Goal: Task Accomplishment & Management: Manage account settings

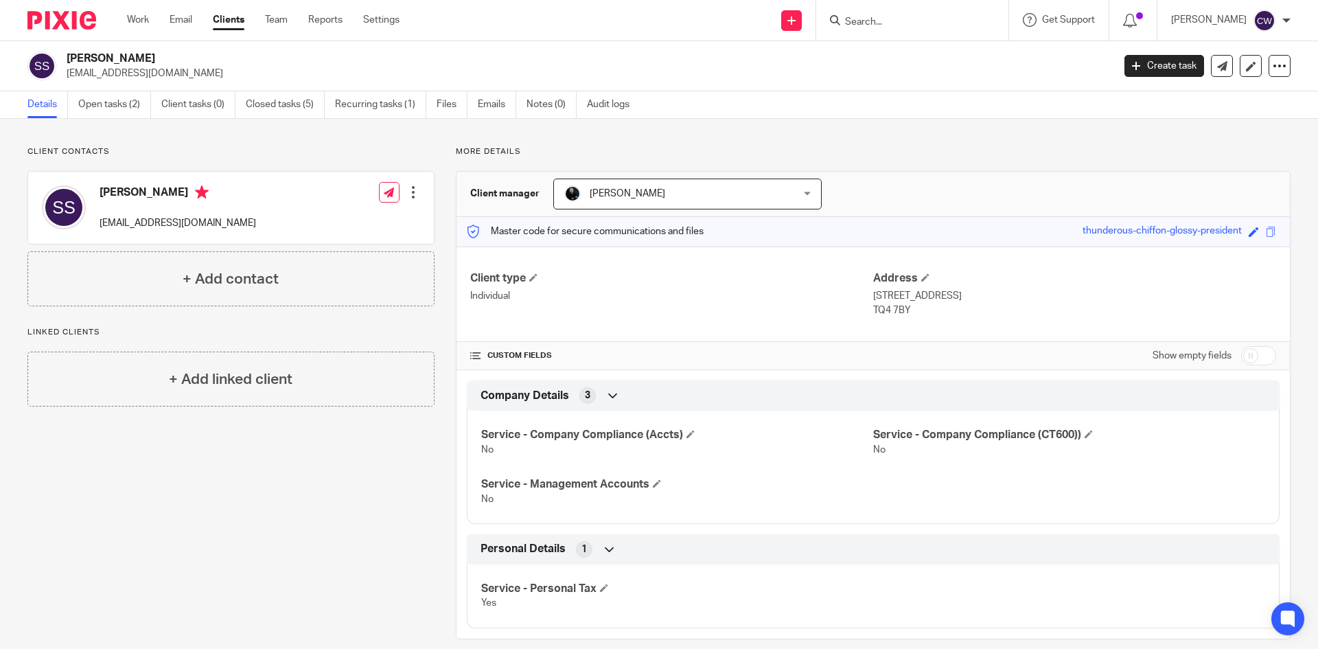
click at [850, 21] on input "Search" at bounding box center [905, 22] width 124 height 12
type input "H"
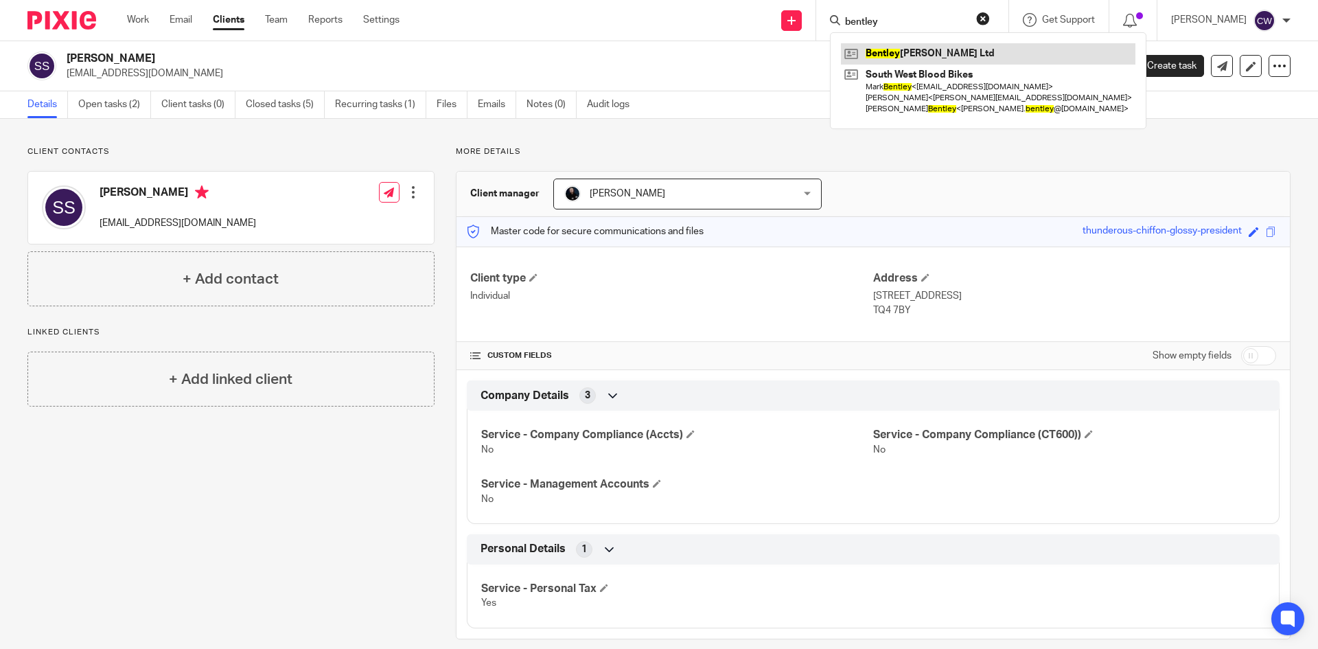
type input "bentley"
click at [914, 54] on link at bounding box center [988, 53] width 294 height 21
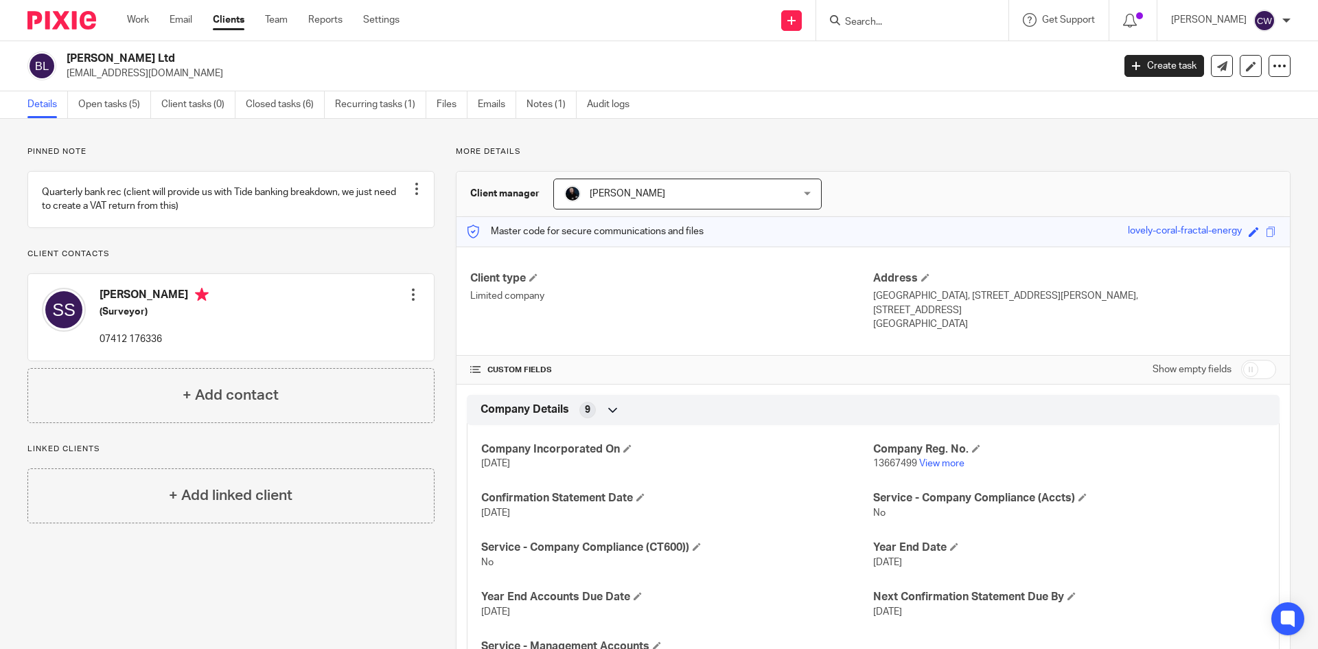
drag, startPoint x: 63, startPoint y: 70, endPoint x: 176, endPoint y: 83, distance: 113.3
click at [176, 83] on div "[PERSON_NAME] Ltd [EMAIL_ADDRESS][DOMAIN_NAME] Create task Update from Companie…" at bounding box center [659, 66] width 1318 height 50
copy p "[EMAIL_ADDRESS][DOMAIN_NAME]"
click at [899, 13] on form at bounding box center [916, 20] width 146 height 17
click at [898, 18] on input "Search" at bounding box center [905, 22] width 124 height 12
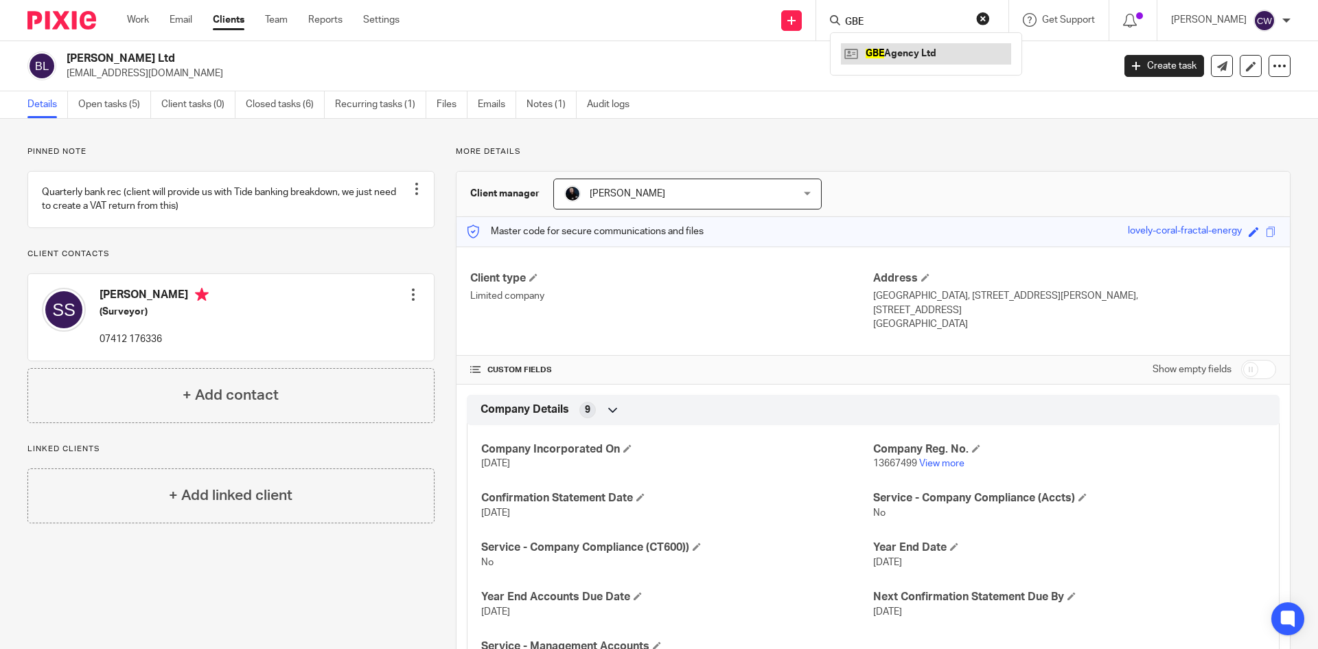
type input "GBE"
click at [909, 51] on link at bounding box center [926, 53] width 170 height 21
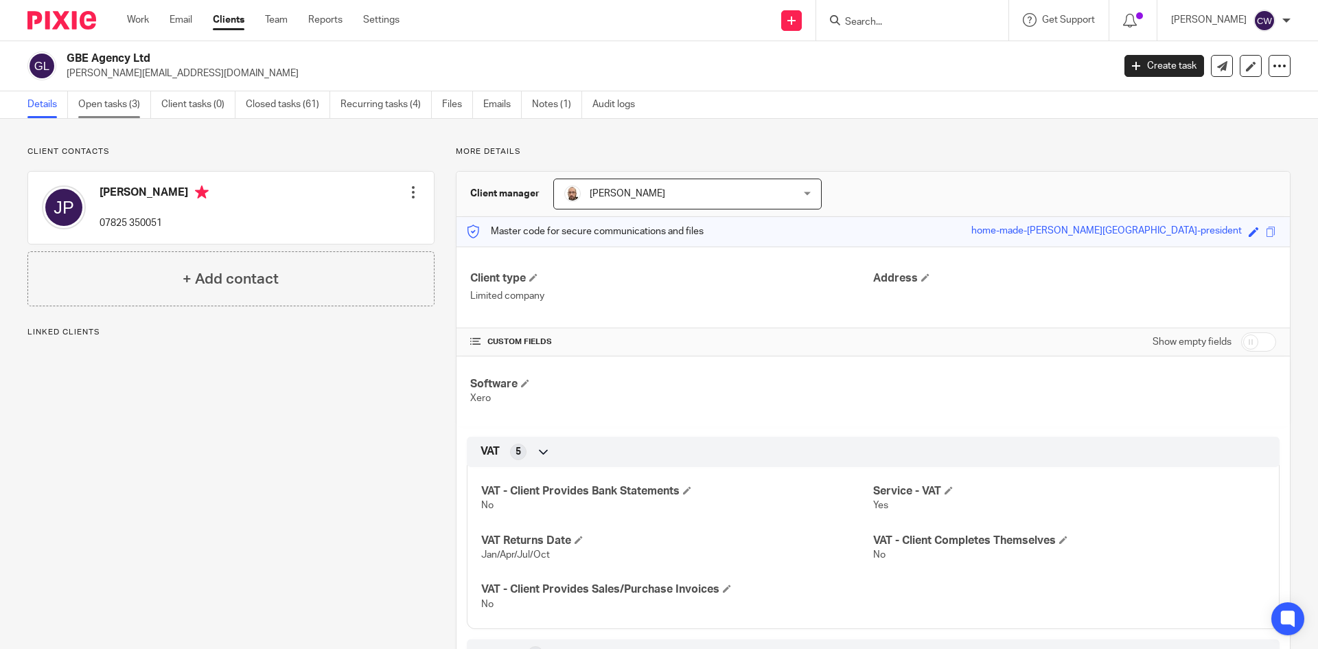
click at [110, 106] on link "Open tasks (3)" at bounding box center [114, 104] width 73 height 27
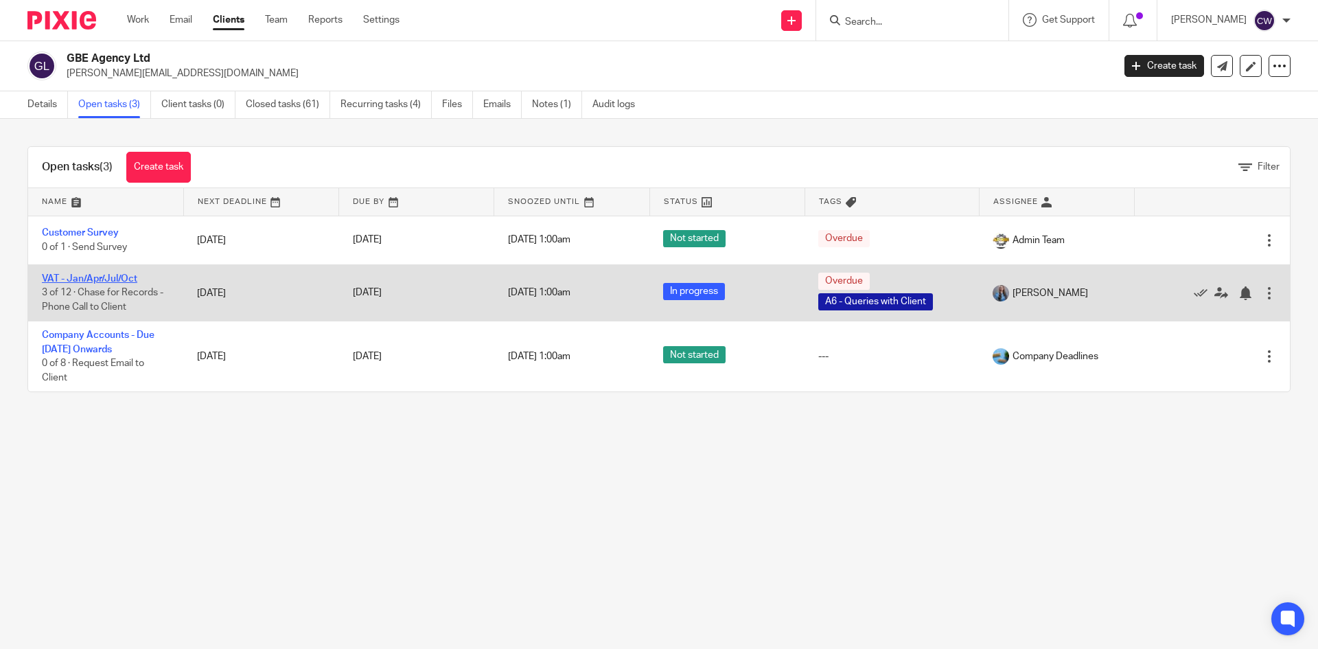
click at [102, 278] on link "VAT - Jan/Apr/Jul/Oct" at bounding box center [89, 279] width 95 height 10
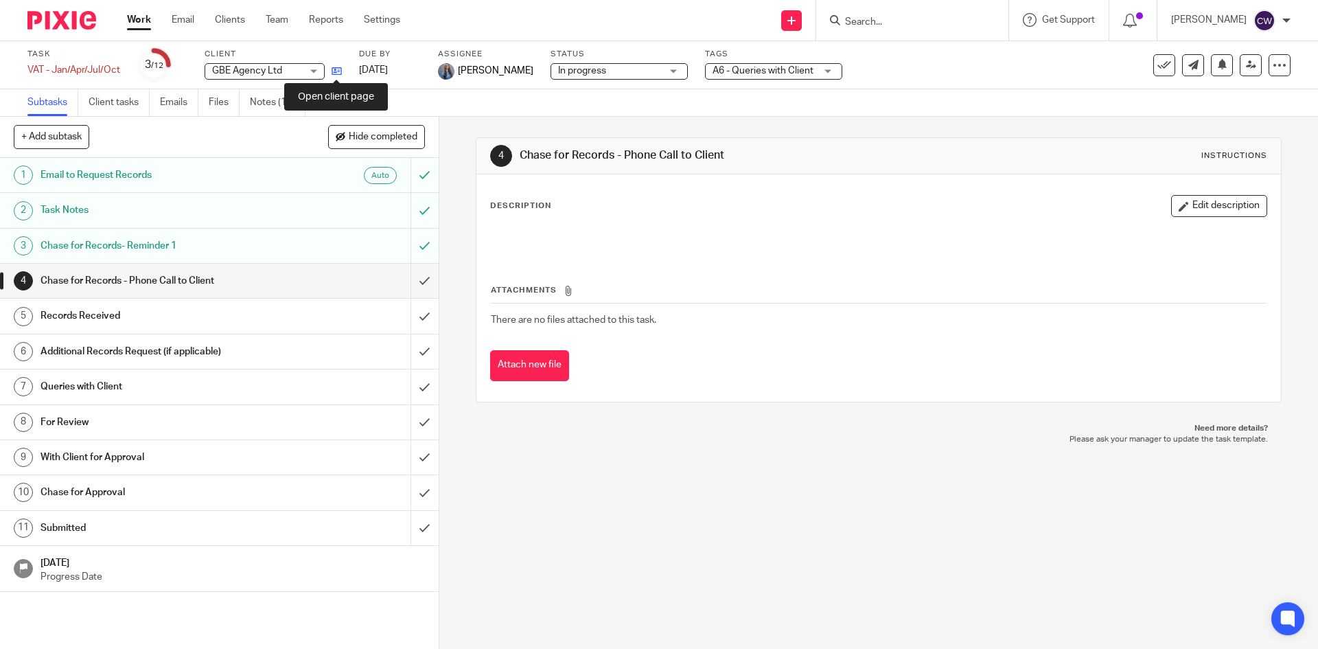
click at [340, 68] on icon at bounding box center [336, 71] width 10 height 10
click at [335, 70] on icon at bounding box center [336, 71] width 10 height 10
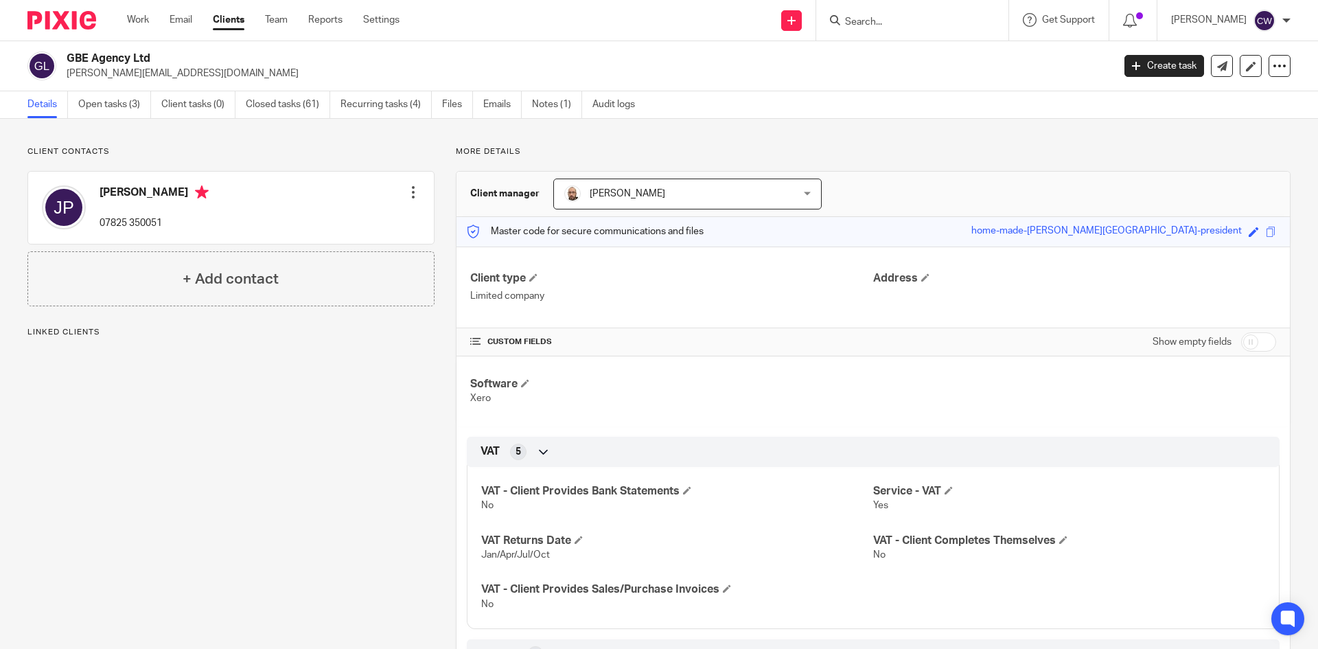
drag, startPoint x: 65, startPoint y: 75, endPoint x: 203, endPoint y: 80, distance: 138.0
click at [209, 83] on div "GBE Agency Ltd james@greatbritainevents.com Create task Update from Companies H…" at bounding box center [659, 66] width 1318 height 50
copy p "james@greatbritainevents.com"
click at [861, 26] on input "Search" at bounding box center [905, 22] width 124 height 12
type input "[PERSON_NAME]"
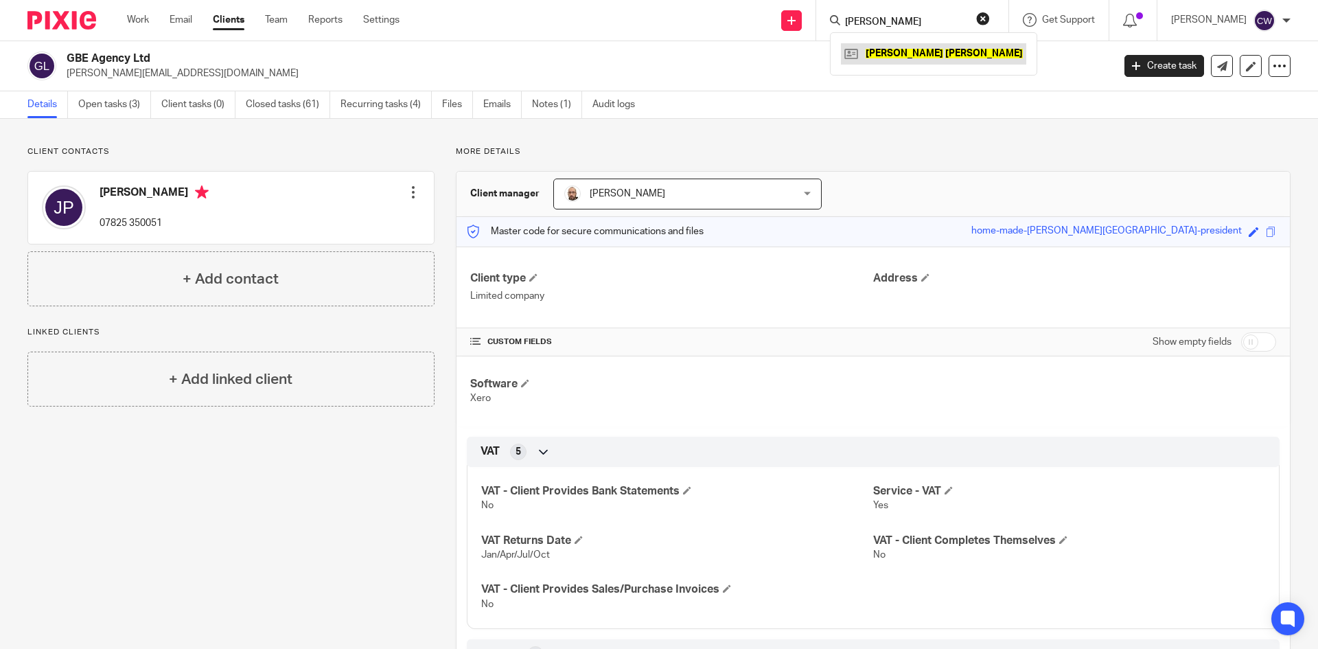
click at [902, 56] on link at bounding box center [933, 53] width 185 height 21
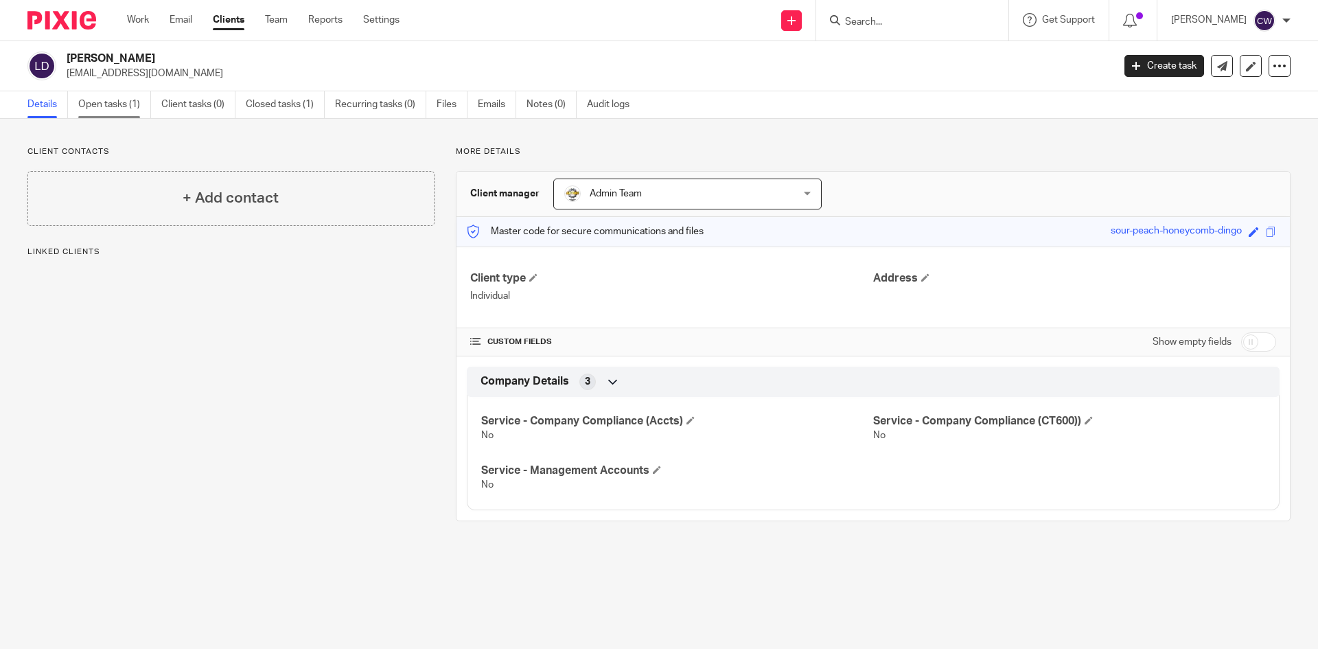
click at [91, 107] on link "Open tasks (1)" at bounding box center [114, 104] width 73 height 27
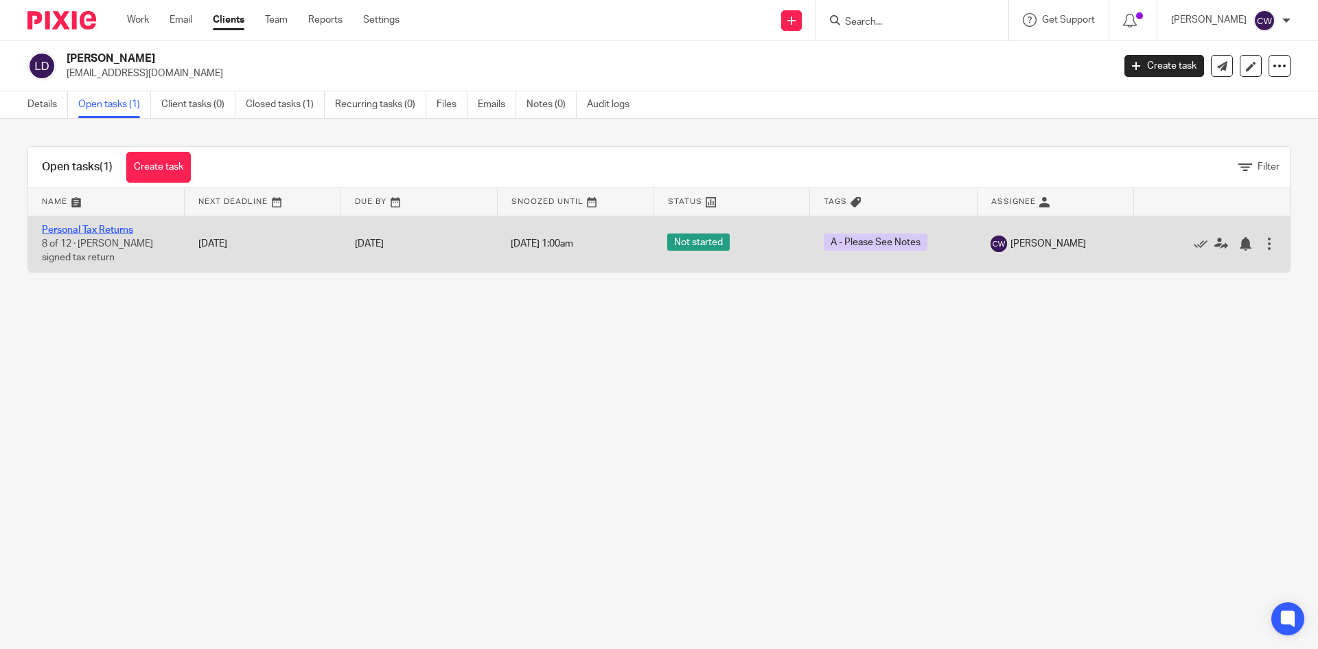
click at [98, 231] on link "Personal Tax Returns" at bounding box center [87, 230] width 91 height 10
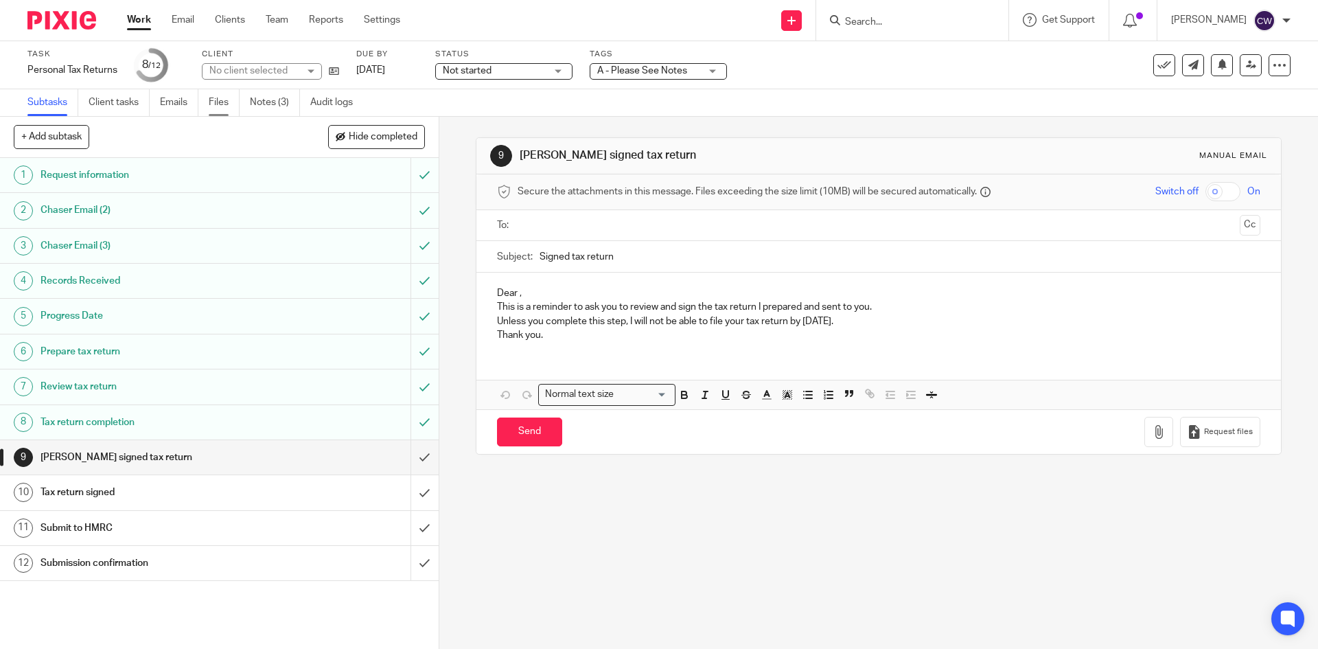
click at [224, 93] on link "Files" at bounding box center [224, 102] width 31 height 27
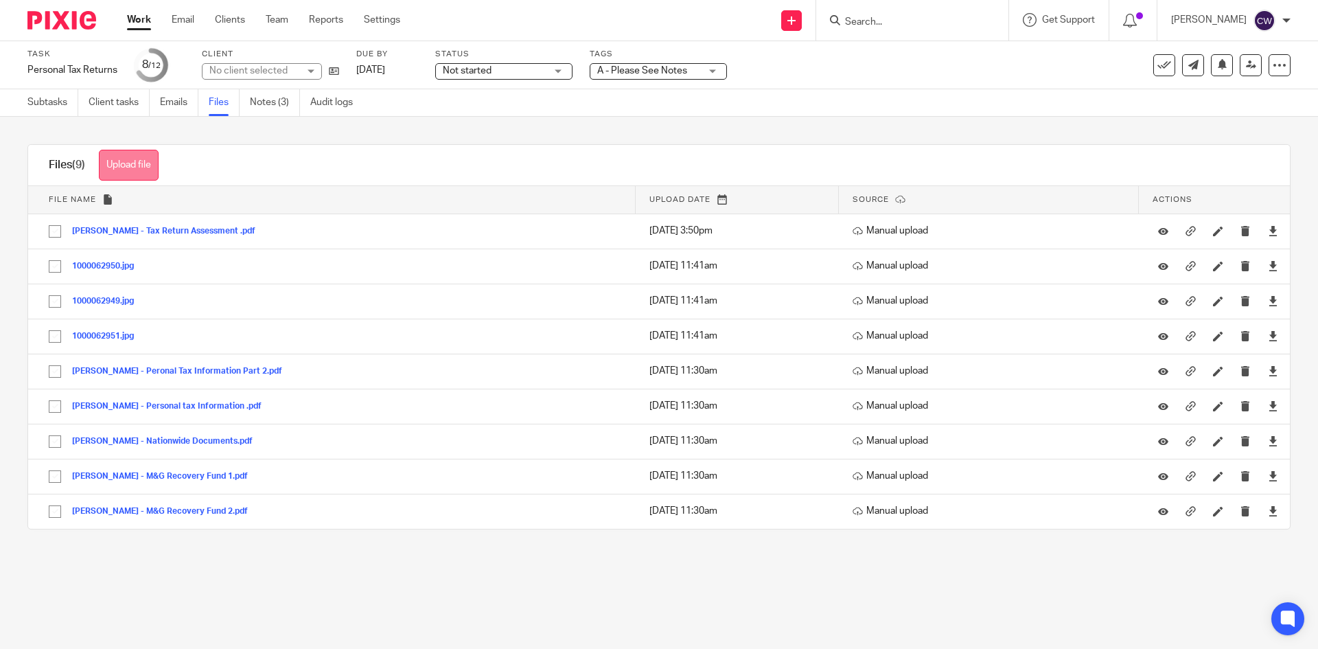
click at [136, 159] on button "Upload file" at bounding box center [129, 165] width 60 height 31
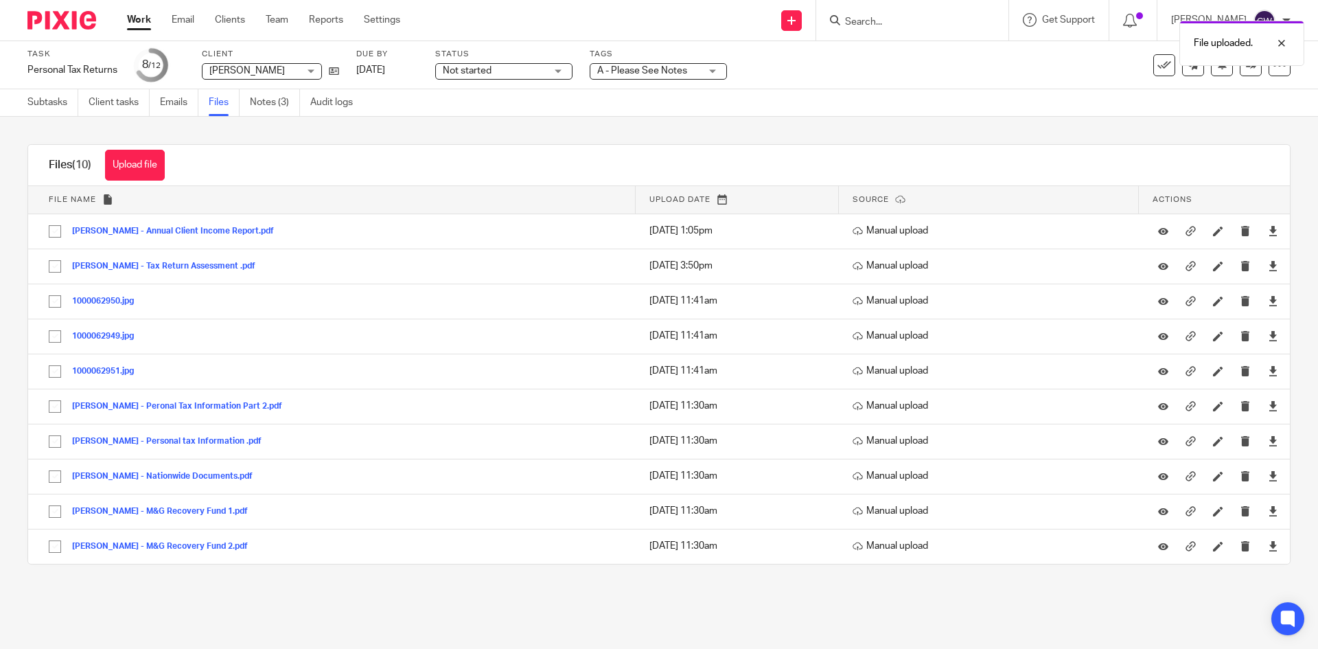
click at [697, 70] on span "A - Please See Notes" at bounding box center [648, 71] width 103 height 14
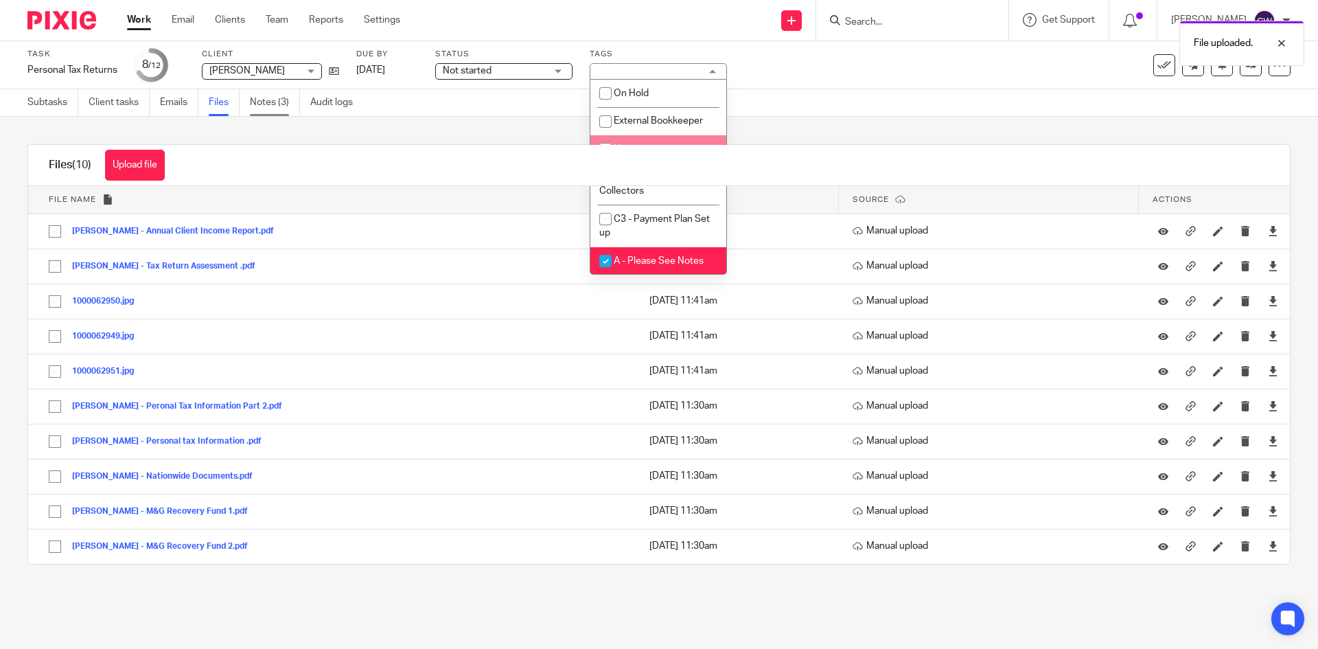
click at [281, 104] on link "Notes (3)" at bounding box center [275, 102] width 50 height 27
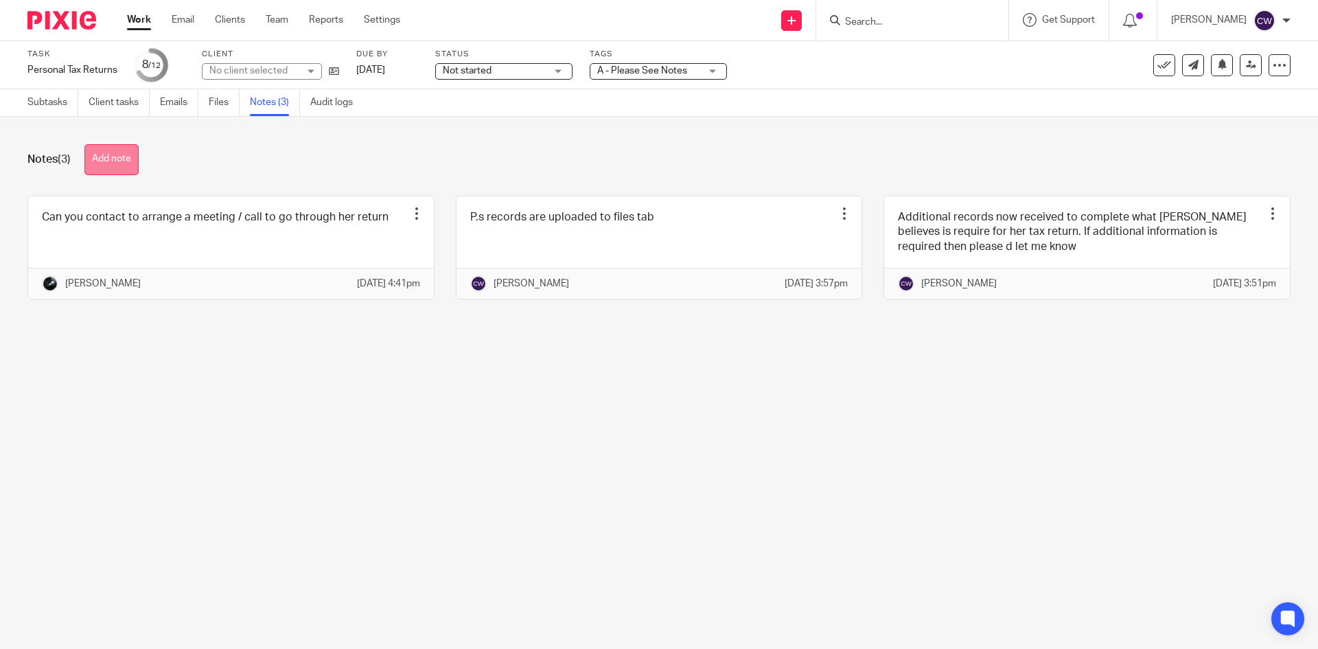
click at [121, 156] on button "Add note" at bounding box center [111, 159] width 54 height 31
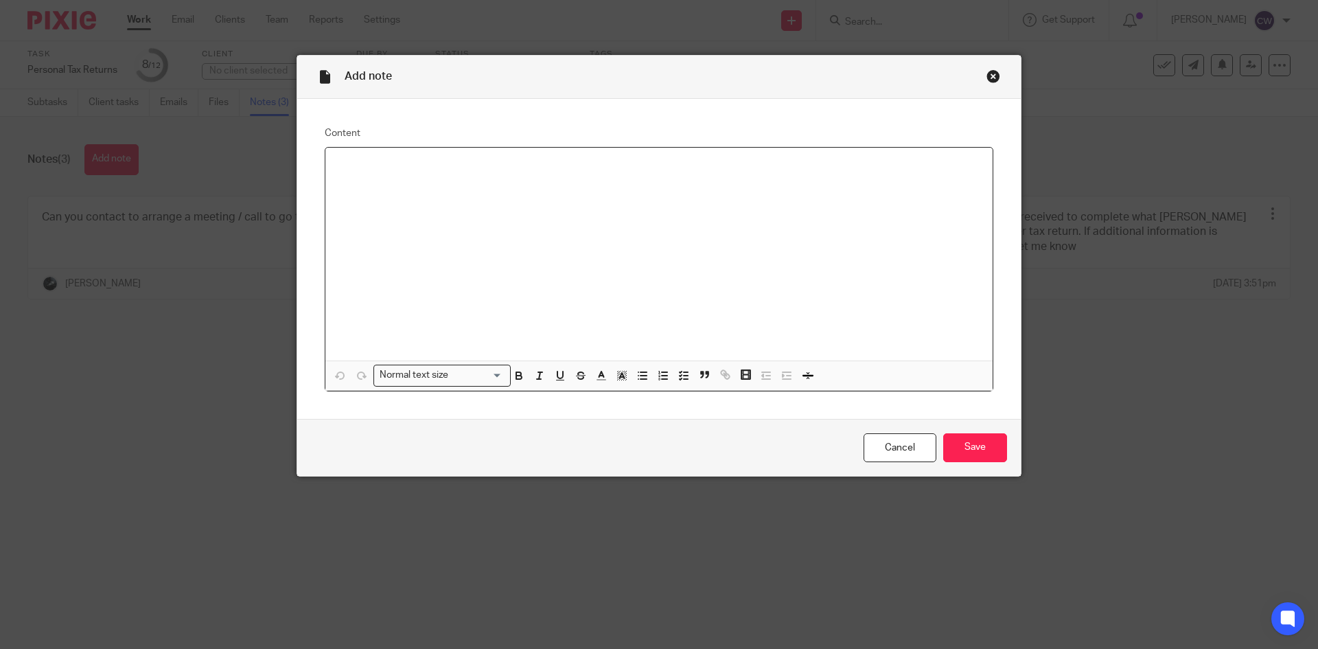
click at [325, 209] on div at bounding box center [658, 254] width 667 height 213
click at [502, 200] on div at bounding box center [658, 254] width 667 height 213
click at [762, 163] on p "Additional records received a spart of tax return, I am waiting to hear back fr…" at bounding box center [658, 166] width 645 height 14
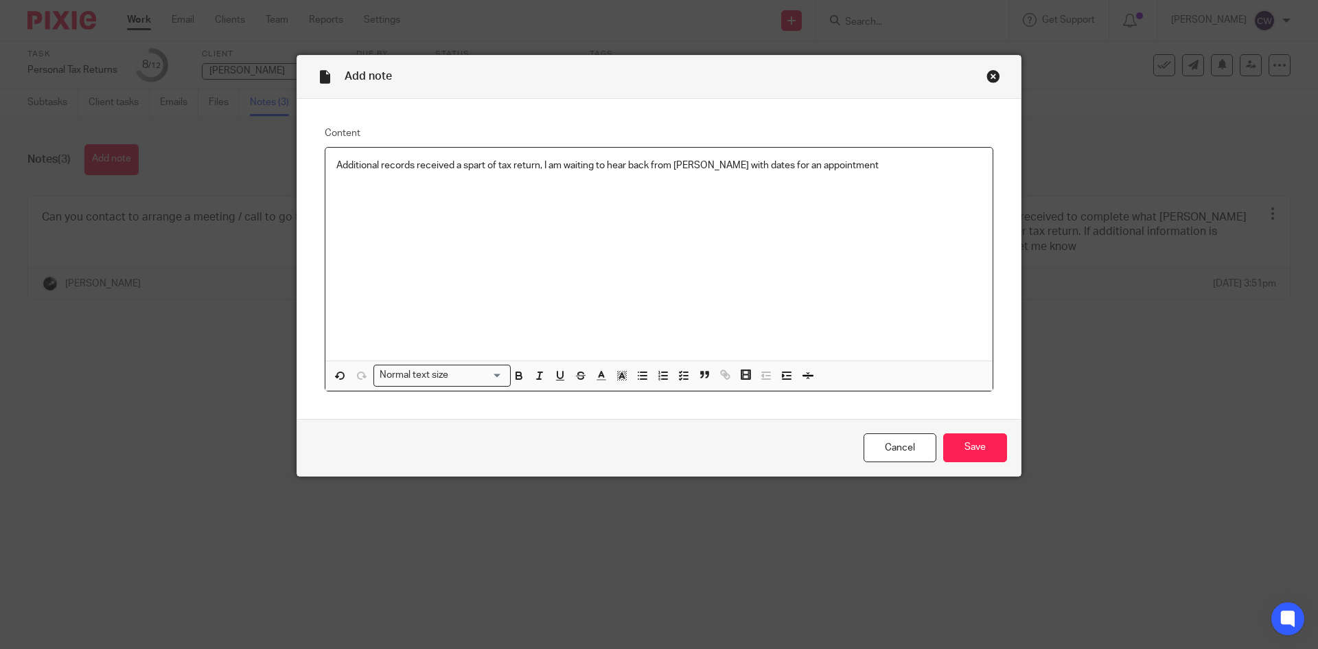
click at [462, 163] on p "Additional records received a spart of tax return, I am waiting to hear back fr…" at bounding box center [658, 166] width 645 height 14
click at [539, 164] on p "Additional records received as part of tax return, I am waiting to hear back fr…" at bounding box center [658, 166] width 645 height 14
click at [536, 167] on p "Additional records received as part of tax return, I am waiting to hear back fr…" at bounding box center [658, 166] width 645 height 14
click at [980, 456] on input "Save" at bounding box center [975, 448] width 64 height 30
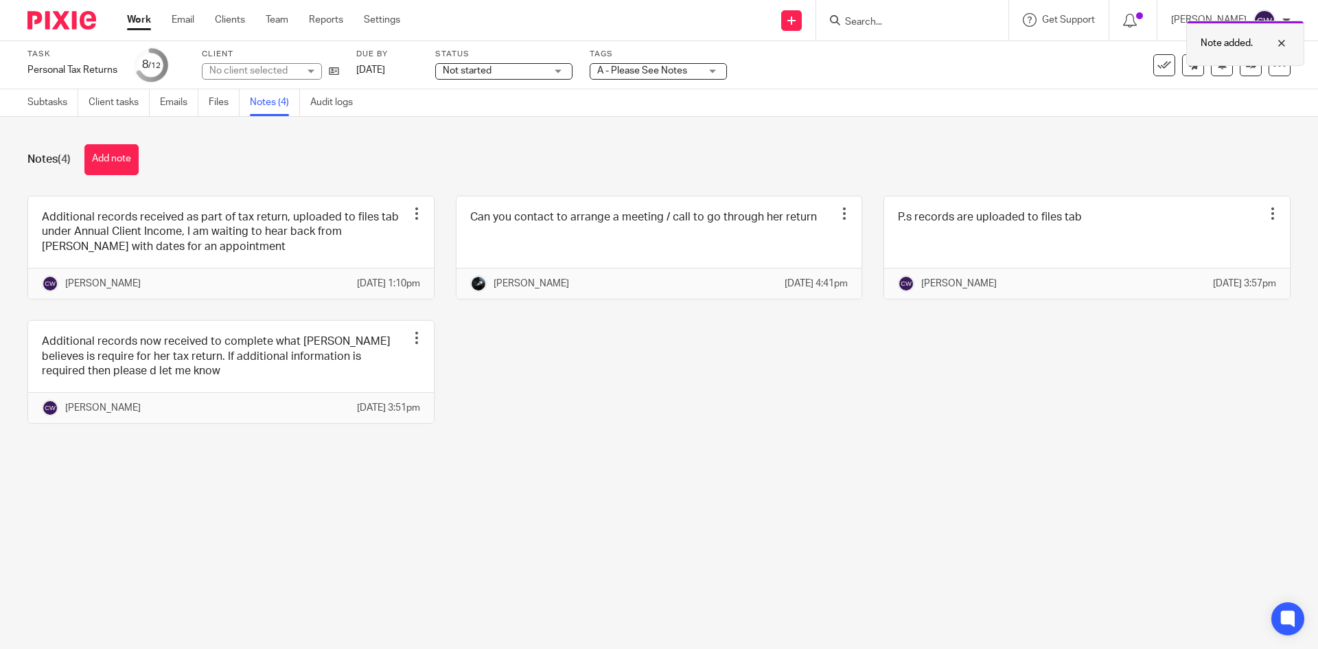
click at [1187, 65] on div at bounding box center [1187, 64] width 0 height 2
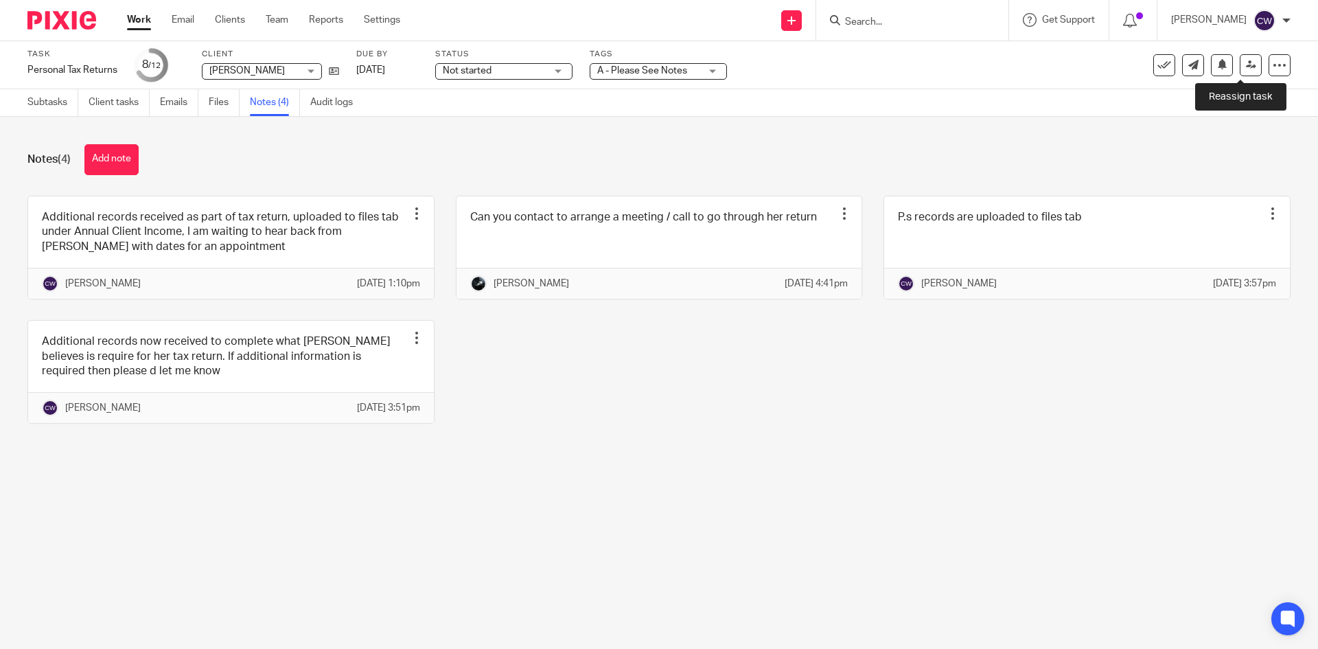
click at [1247, 65] on link at bounding box center [1250, 65] width 22 height 22
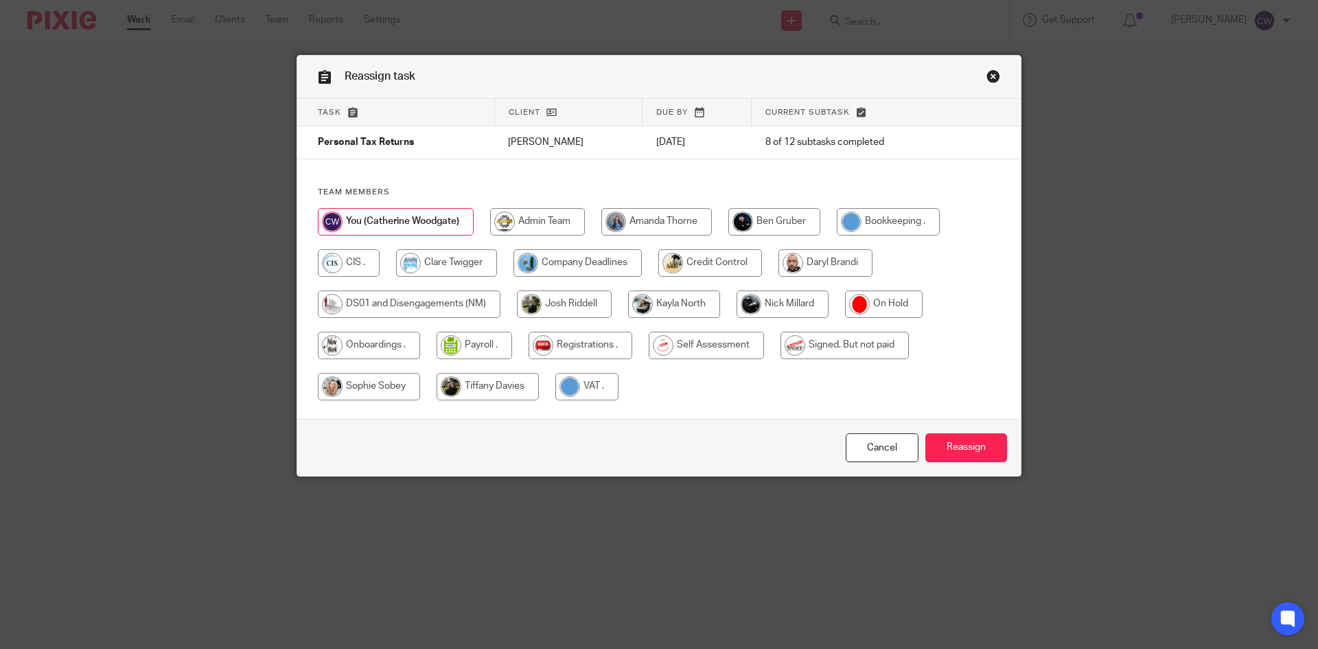
click at [764, 294] on input "radio" at bounding box center [782, 303] width 92 height 27
radio input "true"
click at [944, 441] on input "Reassign" at bounding box center [966, 448] width 82 height 30
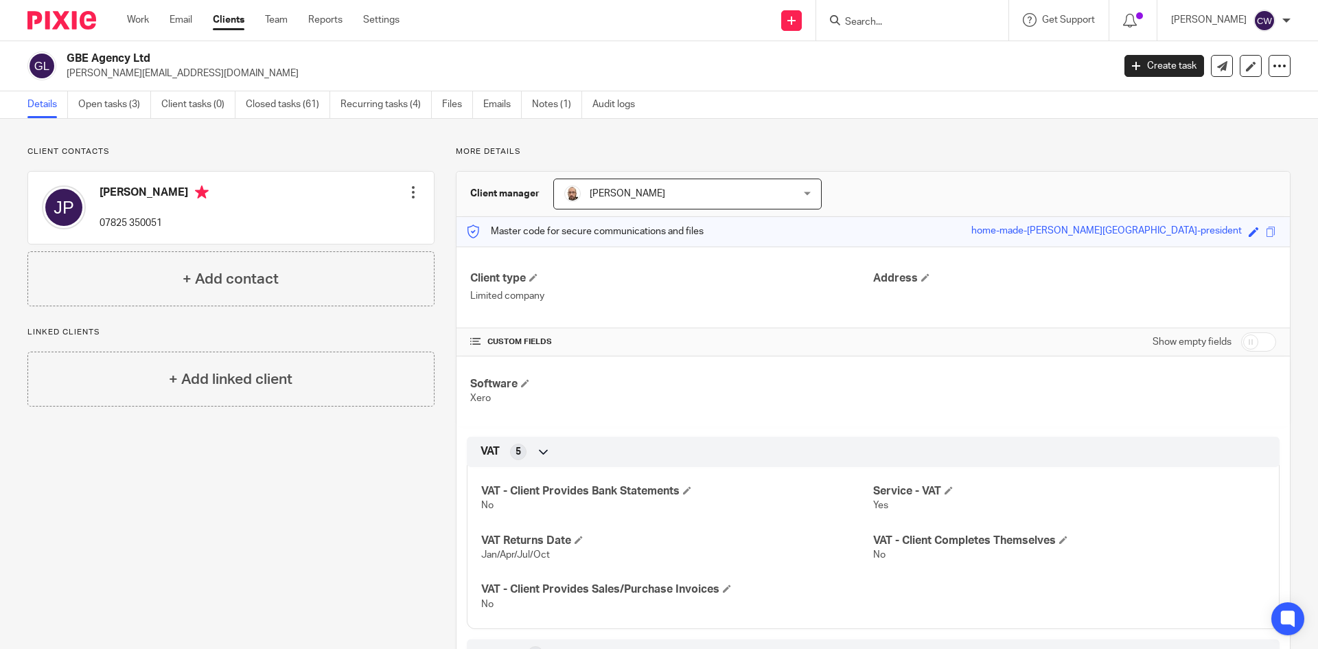
drag, startPoint x: 67, startPoint y: 72, endPoint x: 207, endPoint y: 82, distance: 141.0
click at [207, 82] on div "GBE Agency Ltd james@greatbritainevents.com Create task Update from Companies H…" at bounding box center [659, 66] width 1318 height 50
copy p "james@greatbritainevents.com"
click at [867, 26] on input "Search" at bounding box center [905, 22] width 124 height 12
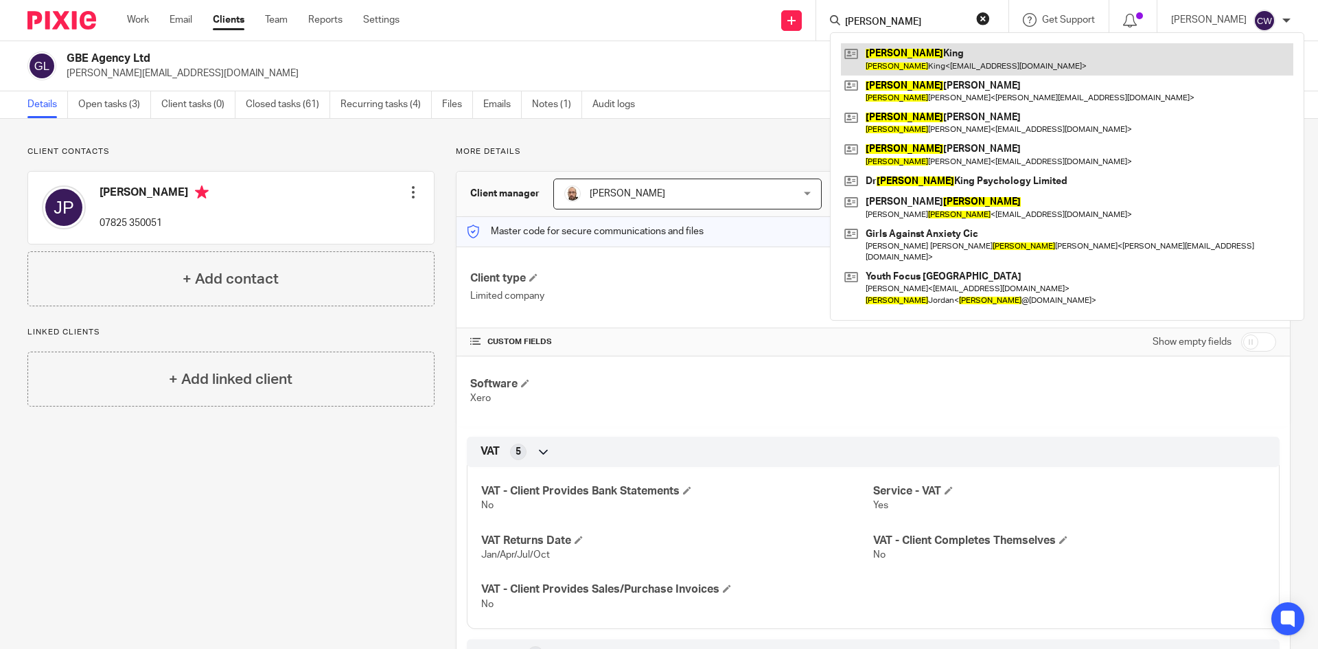
type input "Hannah"
click at [905, 68] on link at bounding box center [1067, 59] width 452 height 32
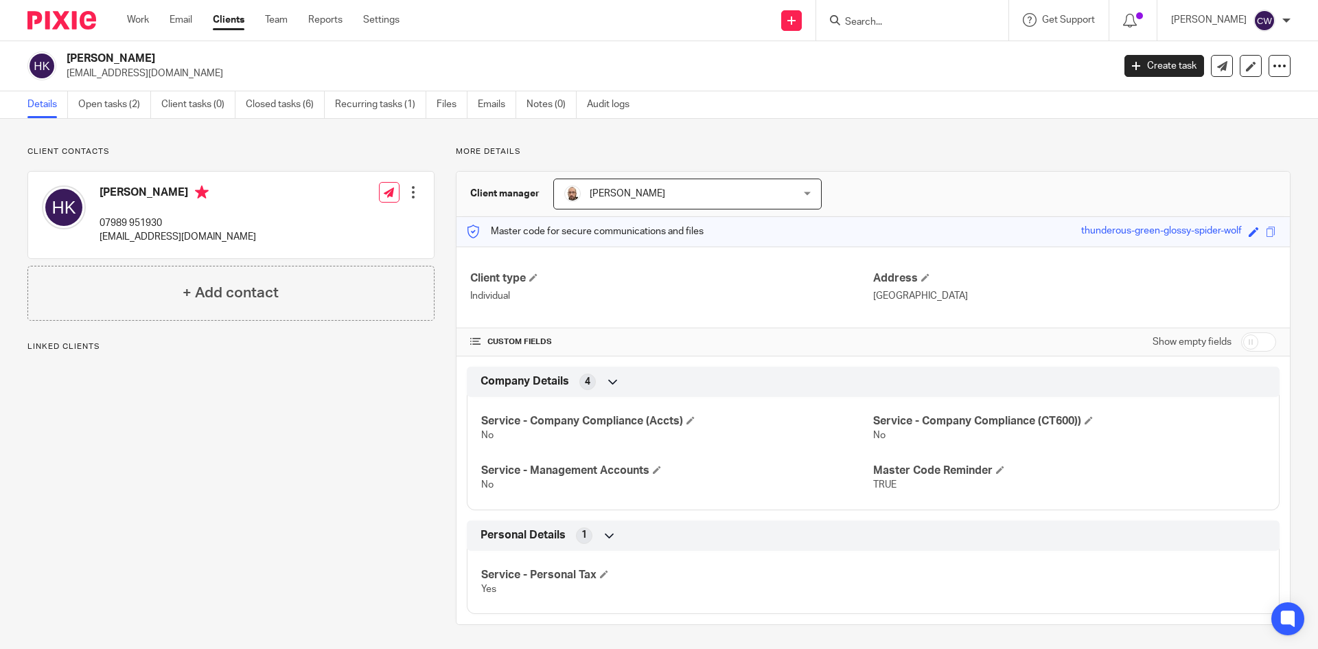
drag, startPoint x: 67, startPoint y: 72, endPoint x: 246, endPoint y: 77, distance: 179.9
click at [246, 77] on p "drhannahking@protonmail.com" at bounding box center [585, 74] width 1037 height 14
copy p "drhannahking@protonmail.com"
click at [876, 20] on input "Search" at bounding box center [905, 22] width 124 height 12
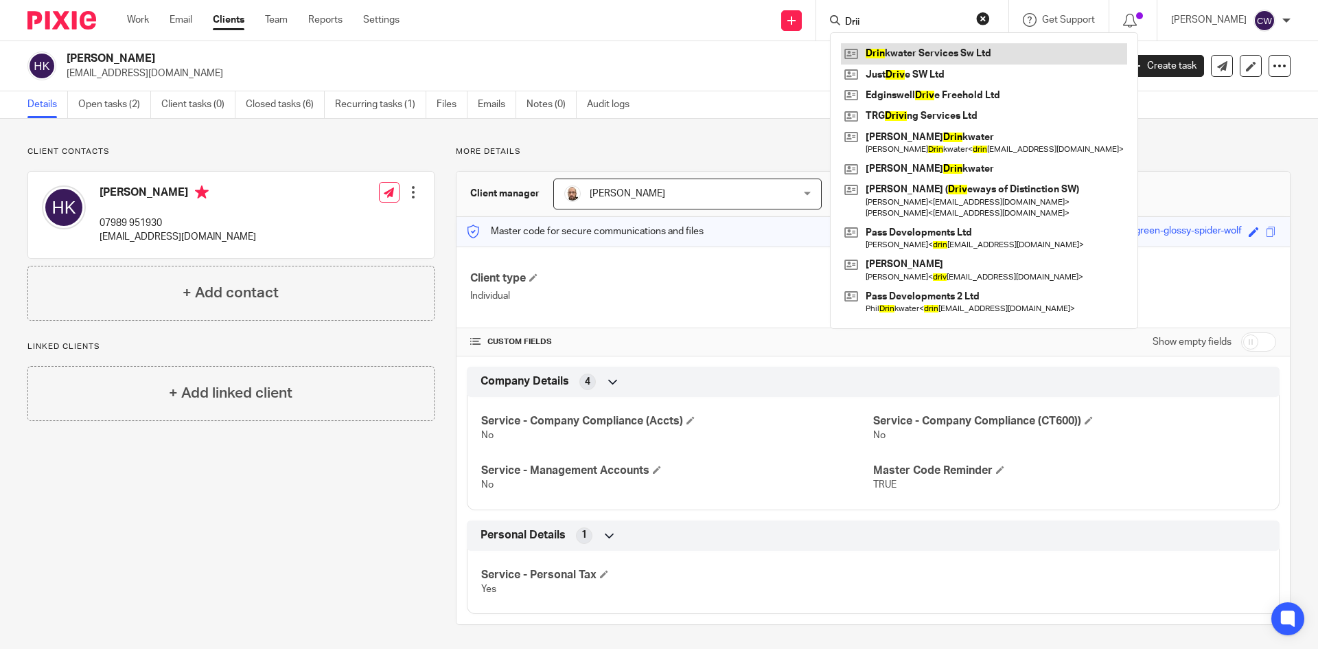
type input "Drii"
click at [891, 52] on link at bounding box center [984, 53] width 286 height 21
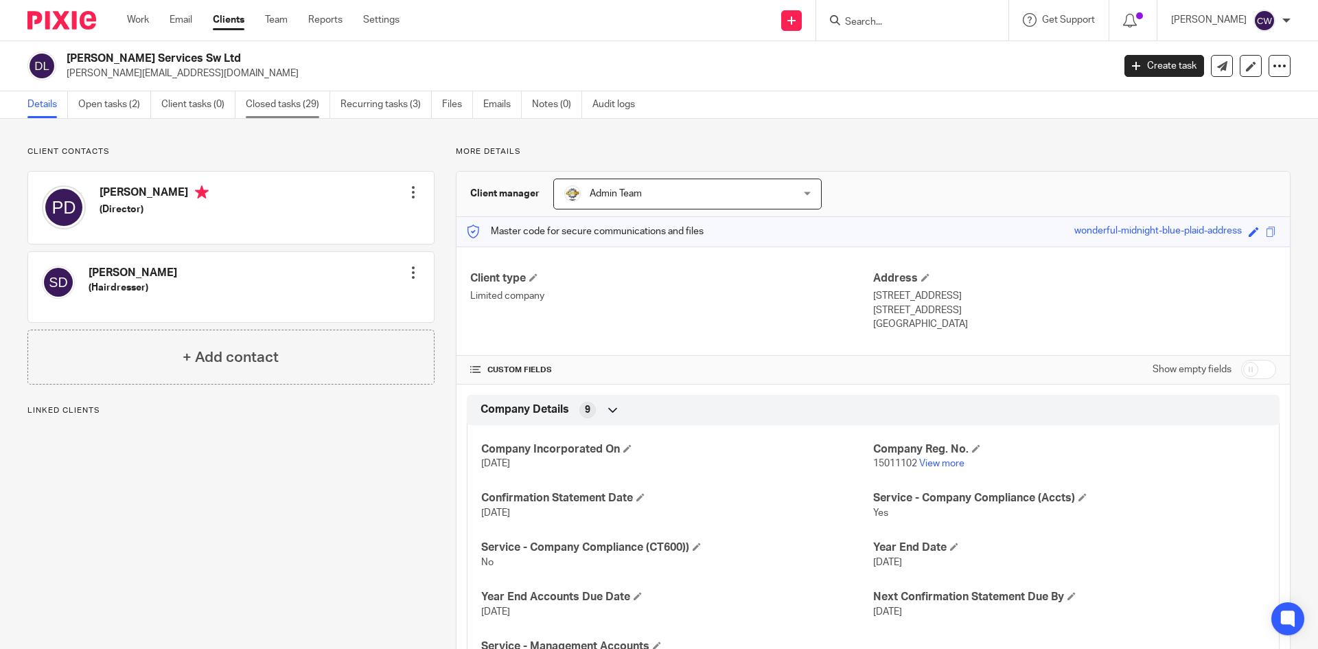
click at [275, 108] on link "Closed tasks (29)" at bounding box center [288, 104] width 84 height 27
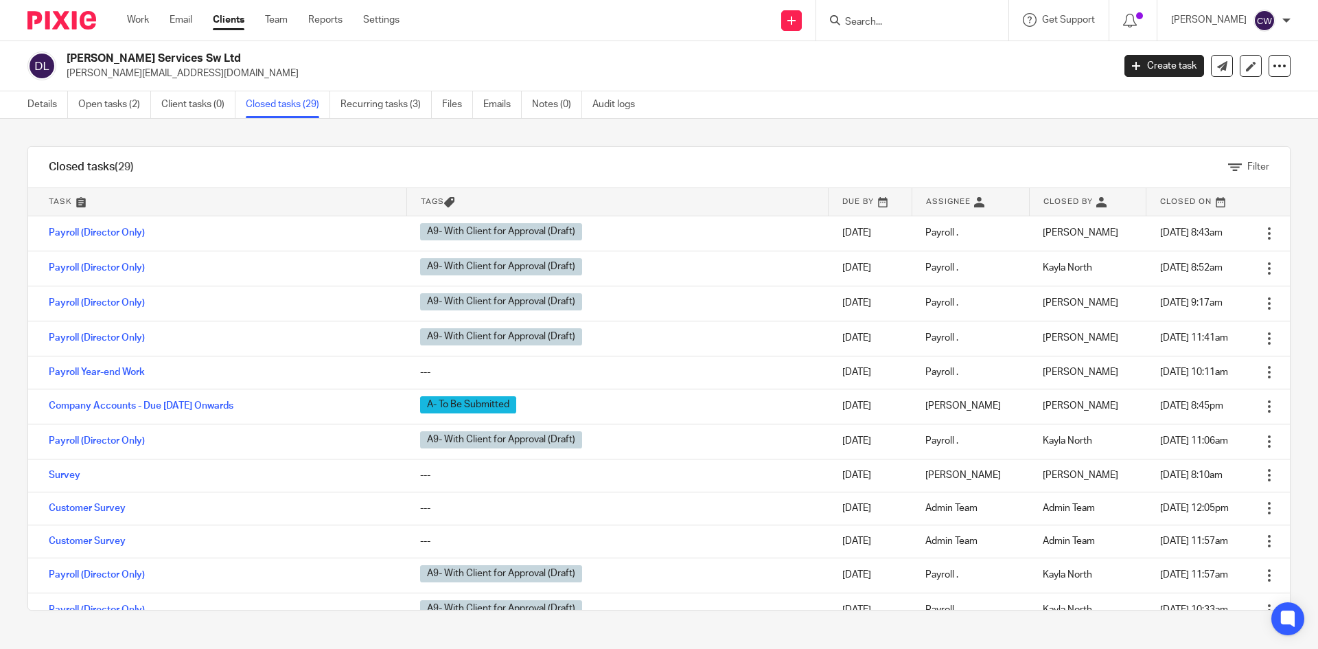
drag, startPoint x: 213, startPoint y: 58, endPoint x: 65, endPoint y: 54, distance: 147.6
click at [65, 54] on div "[PERSON_NAME] Services Sw Ltd [PERSON_NAME][EMAIL_ADDRESS][DOMAIN_NAME]" at bounding box center [565, 65] width 1076 height 29
copy h2 "[PERSON_NAME] Services Sw Ltd"
